Goal: Find specific page/section: Find specific page/section

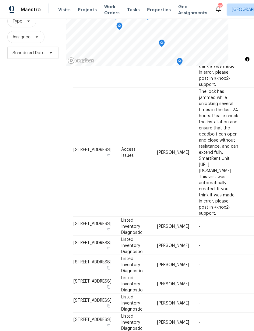
scroll to position [19, 0]
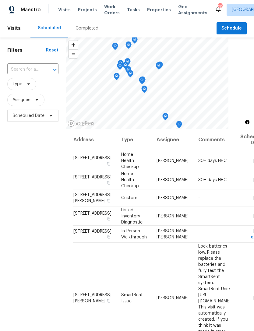
scroll to position [0, 0]
click at [31, 106] on span "Assignee" at bounding box center [25, 100] width 37 height 12
type input "[PERSON_NAME] [PERSON_NAME]"
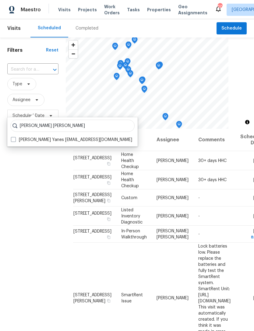
click at [13, 140] on span at bounding box center [13, 139] width 5 height 5
click at [13, 140] on input "[PERSON_NAME] Yanes [EMAIL_ADDRESS][DOMAIN_NAME]" at bounding box center [13, 139] width 4 height 4
checkbox input "true"
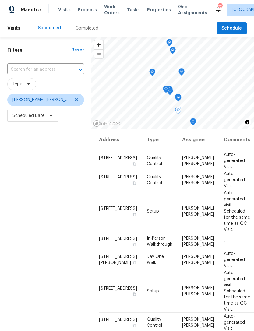
click at [0, 0] on icon at bounding box center [0, 0] width 0 height 0
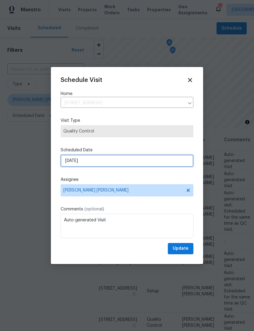
click at [97, 157] on input "[DATE]" at bounding box center [127, 161] width 133 height 12
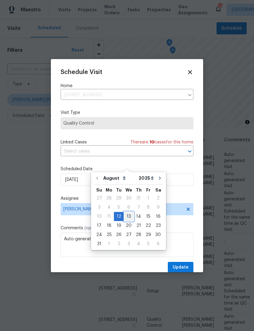
click at [128, 219] on div "13" at bounding box center [128, 216] width 10 height 9
type input "[DATE]"
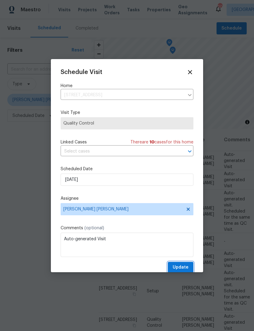
click at [189, 271] on button "Update" at bounding box center [181, 267] width 26 height 11
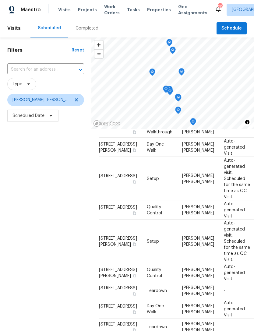
scroll to position [211, 0]
click at [74, 102] on icon at bounding box center [76, 99] width 5 height 5
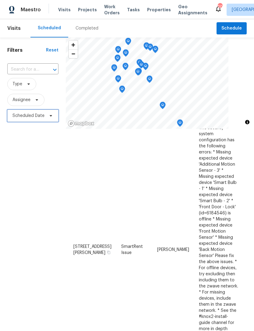
click at [50, 116] on icon at bounding box center [51, 116] width 2 height 2
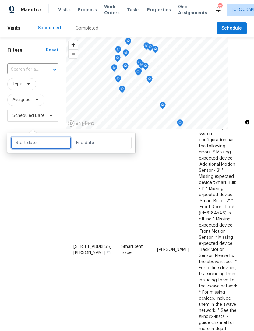
click at [56, 144] on input "text" at bounding box center [41, 143] width 60 height 12
select select "7"
select select "2025"
select select "8"
select select "2025"
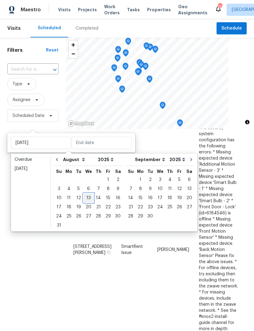
click at [87, 197] on div "13" at bounding box center [88, 197] width 10 height 9
type input "[DATE]"
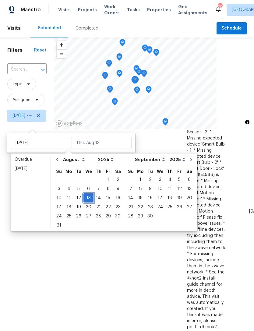
click at [87, 198] on div "13" at bounding box center [88, 197] width 10 height 9
type input "[DATE]"
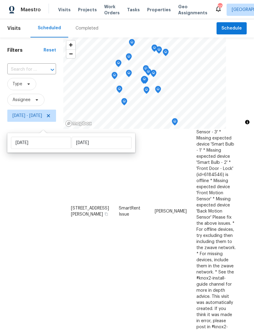
click at [37, 238] on div "Filters Reset ​ Type Assignee [DATE] - [DATE]" at bounding box center [31, 215] width 63 height 356
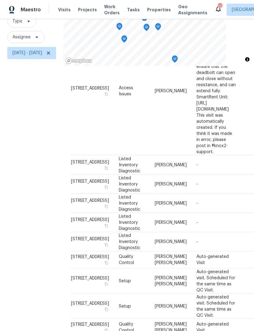
scroll to position [19, 0]
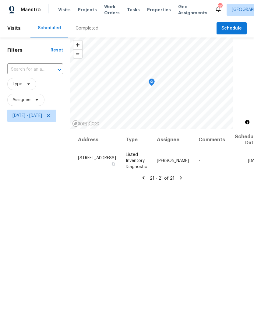
scroll to position [0, 0]
click at [146, 180] on icon at bounding box center [143, 177] width 5 height 5
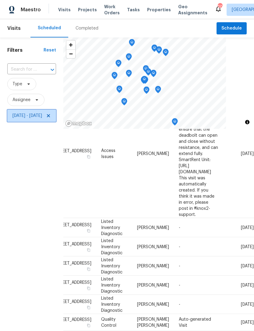
click at [51, 118] on icon at bounding box center [48, 115] width 5 height 5
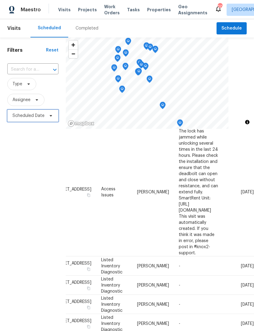
scroll to position [452, 55]
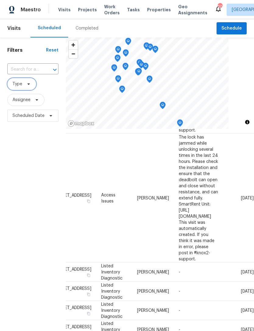
click at [26, 86] on icon at bounding box center [28, 84] width 5 height 5
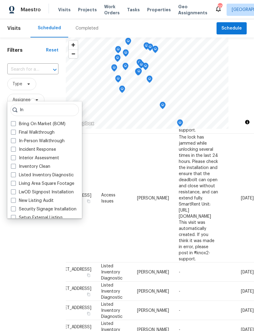
type input "In"
click at [31, 143] on label "In-Person Walkthrough" at bounding box center [38, 141] width 54 height 6
click at [15, 142] on input "In-Person Walkthrough" at bounding box center [13, 140] width 4 height 4
checkbox input "true"
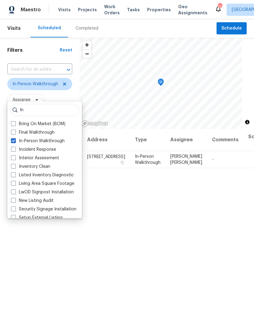
click at [41, 266] on div "Filters Reset ​ In-Person Walkthrough Assignee Scheduled Date" at bounding box center [39, 215] width 79 height 356
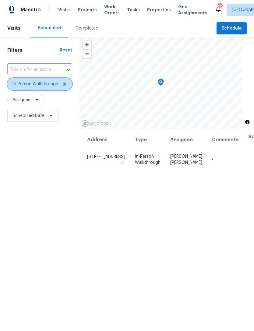
click at [64, 85] on icon at bounding box center [64, 83] width 3 height 3
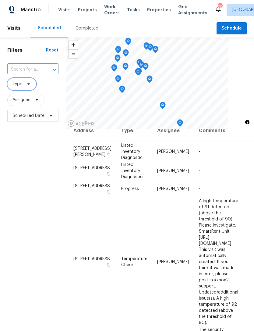
scroll to position [6, 0]
